Goal: Transaction & Acquisition: Purchase product/service

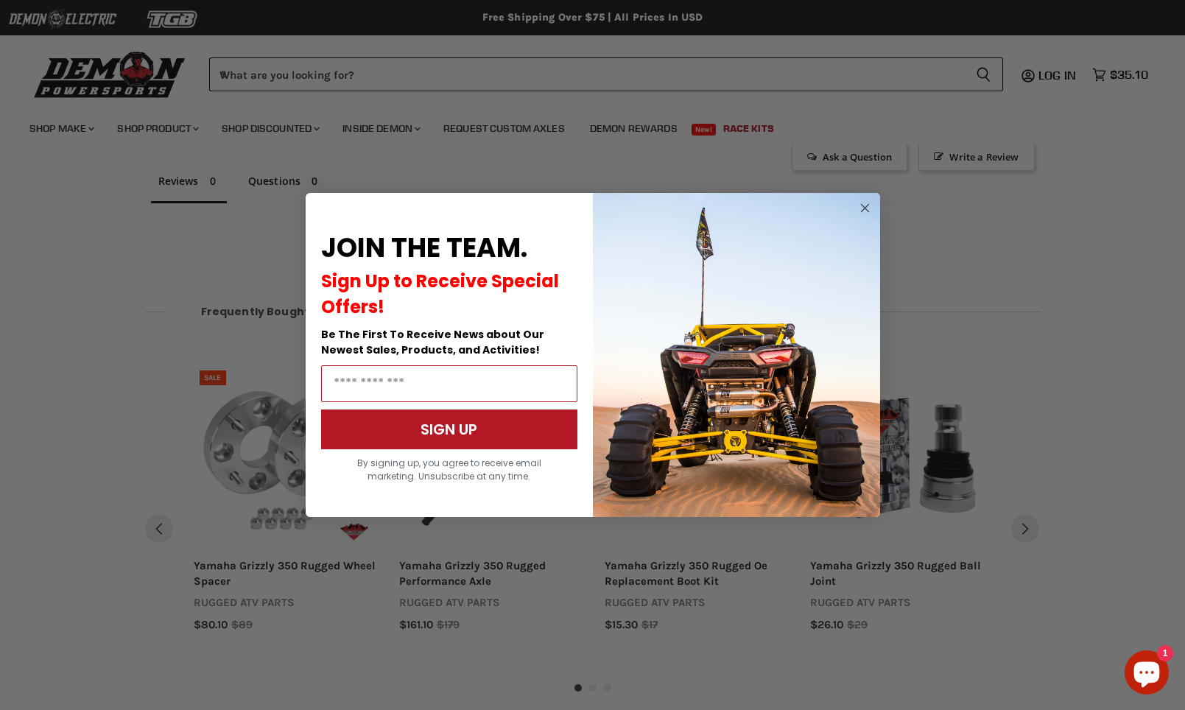
scroll to position [951, 0]
